Goal: Task Accomplishment & Management: Use online tool/utility

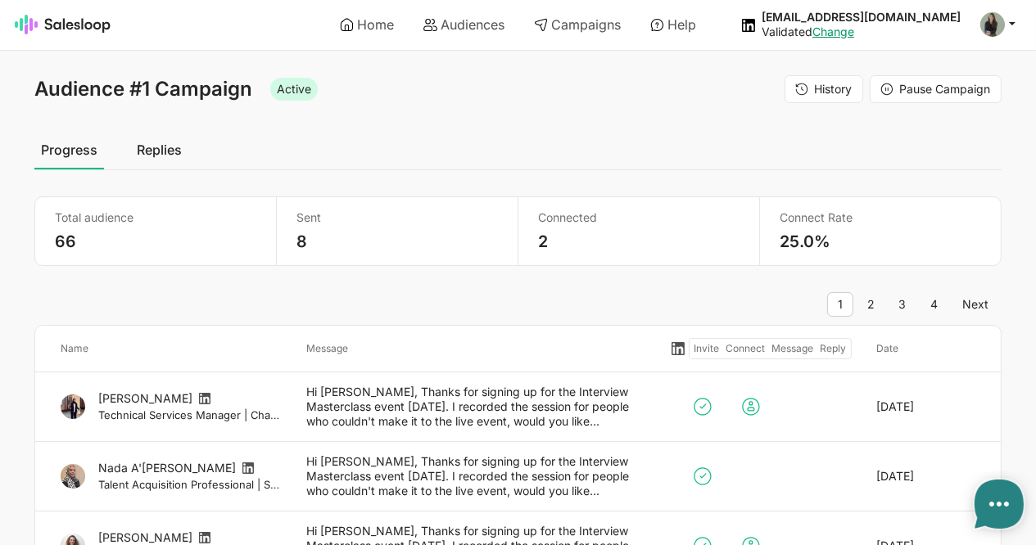
type textarea "x"
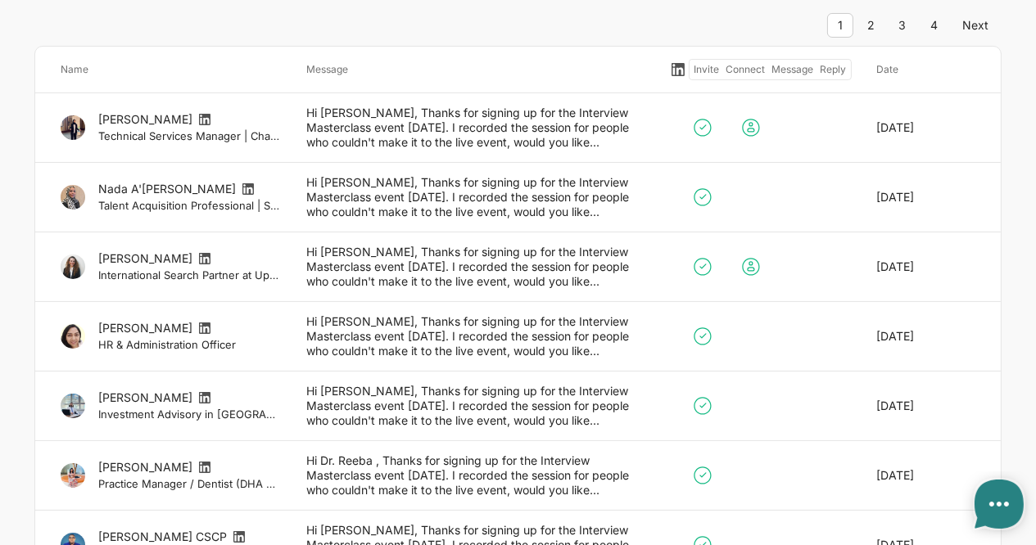
scroll to position [211, 0]
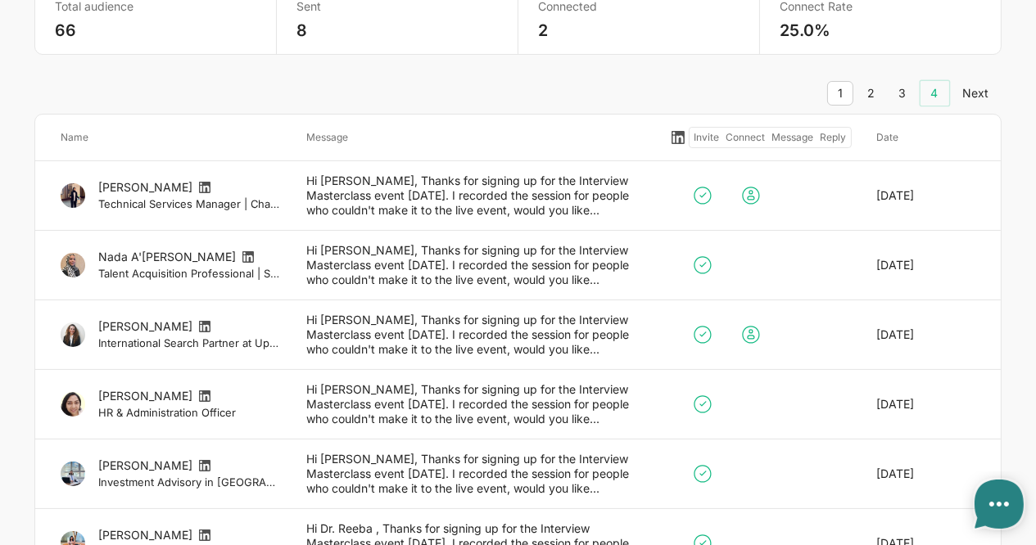
click at [939, 90] on link "4" at bounding box center [935, 93] width 29 height 25
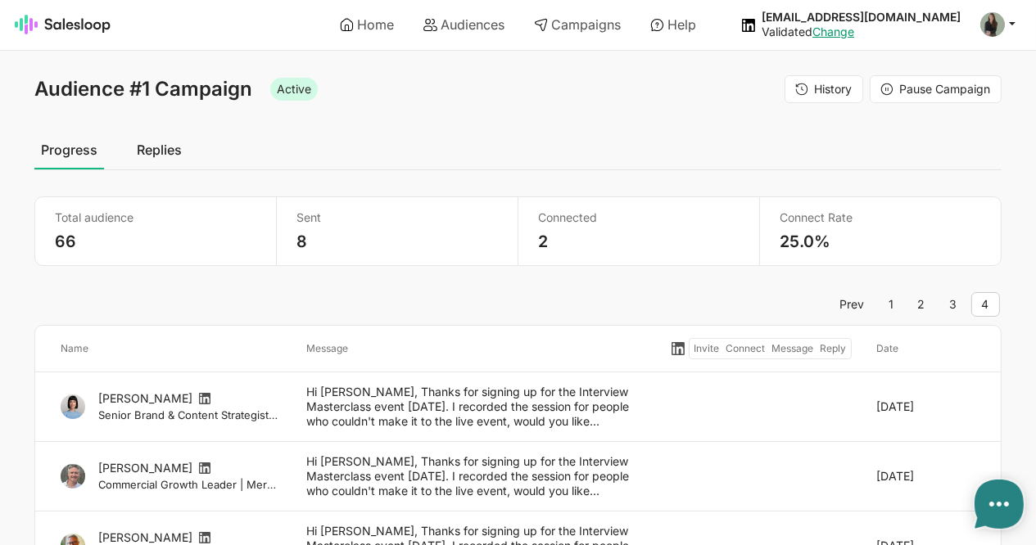
type textarea "x"
